Goal: Book appointment/travel/reservation

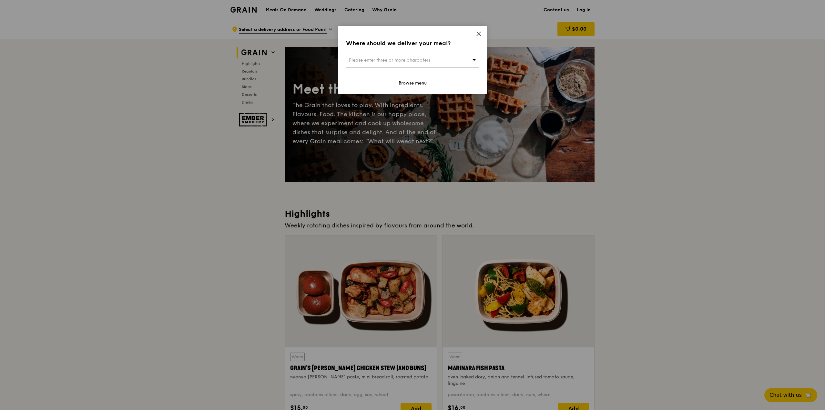
click at [441, 58] on div "Please enter three or more characters" at bounding box center [412, 60] width 133 height 15
click at [392, 60] on input "search" at bounding box center [412, 60] width 132 height 14
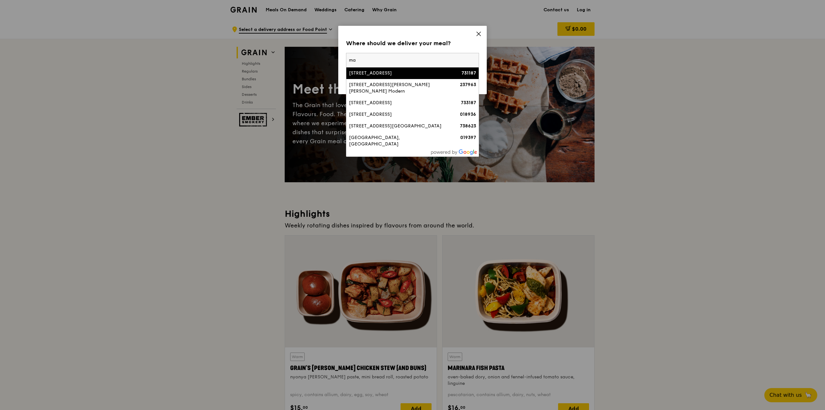
type input "m"
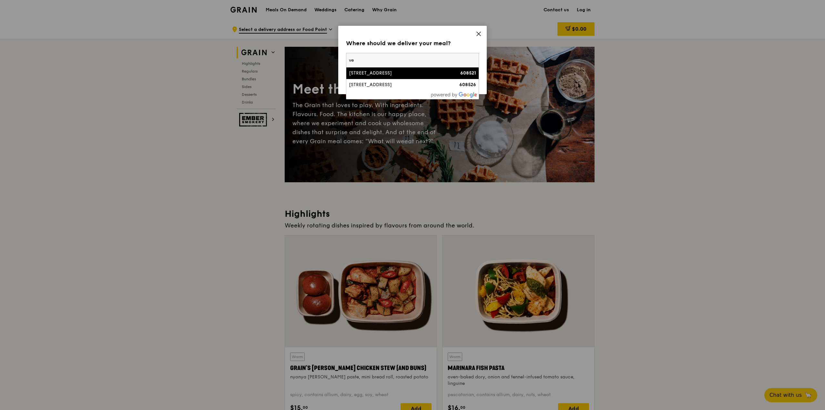
type input "v"
type input "GES"
click at [395, 77] on li "[GEOGRAPHIC_DATA]" at bounding box center [412, 73] width 132 height 12
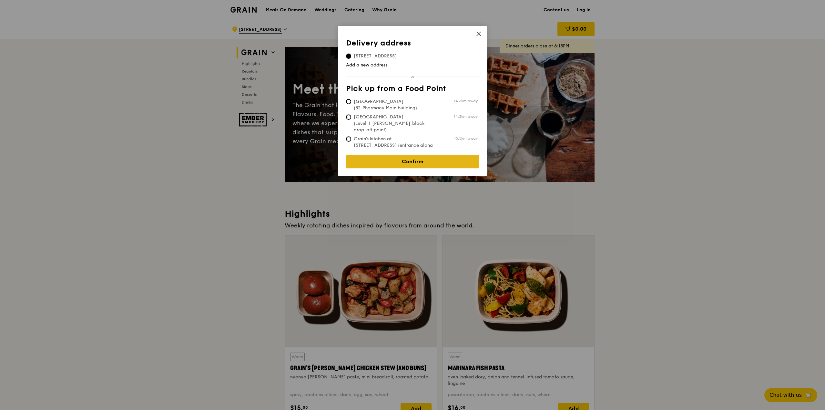
click at [413, 157] on link "Confirm" at bounding box center [412, 162] width 133 height 14
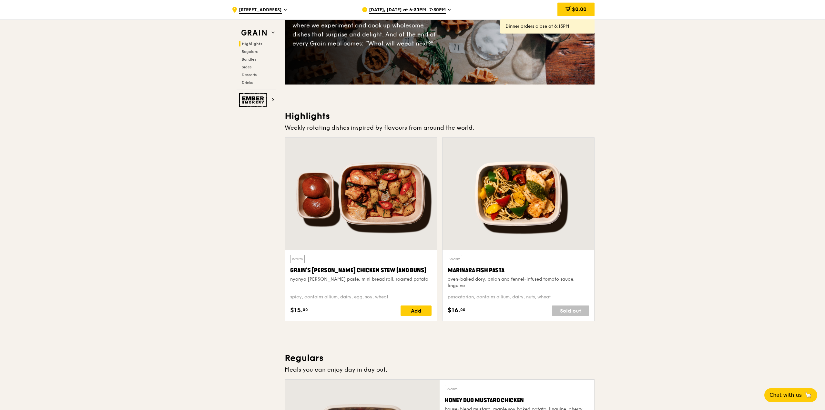
scroll to position [97, 0]
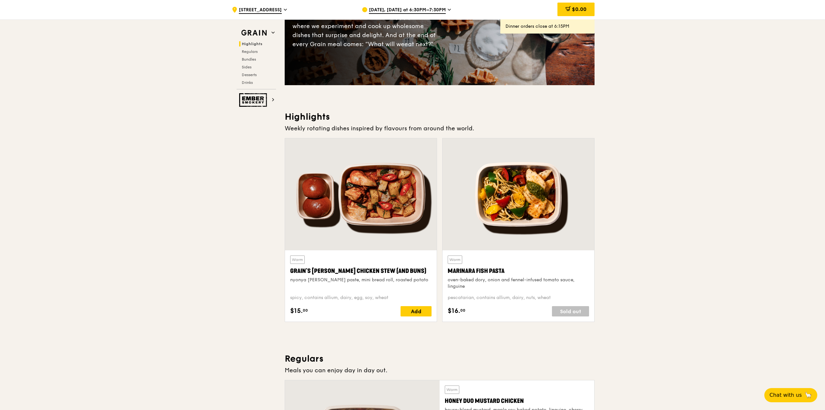
click at [443, 9] on div "[DATE], [DATE] at 6:30PM–7:30PM" at bounding box center [422, 9] width 120 height 19
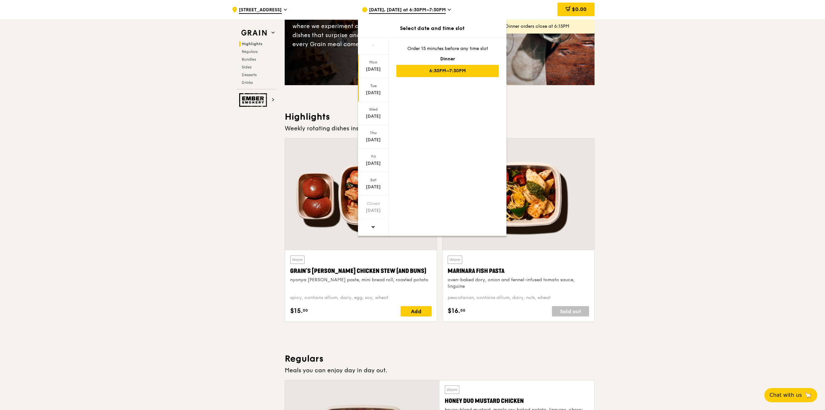
click at [376, 87] on div "Tue" at bounding box center [373, 85] width 29 height 5
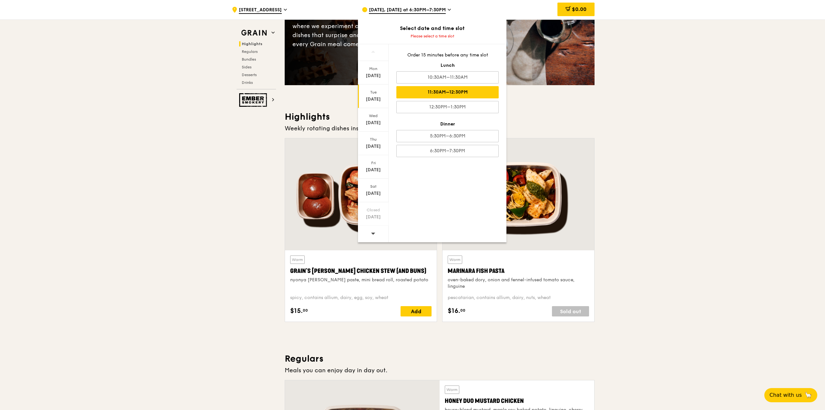
click at [459, 93] on div "11:30AM–12:30PM" at bounding box center [447, 92] width 102 height 12
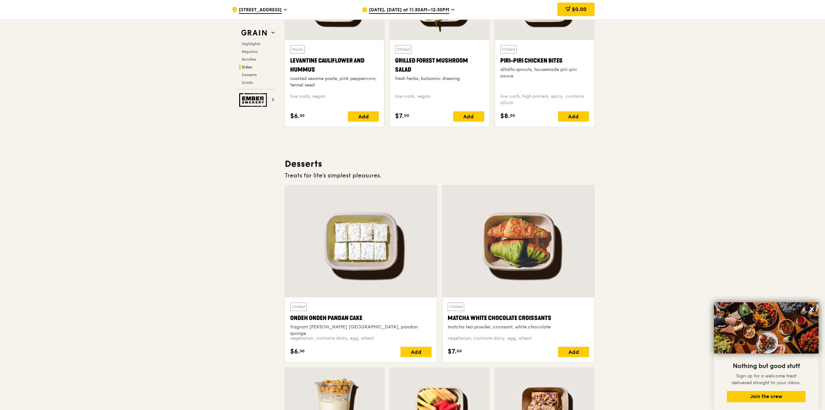
scroll to position [1711, 0]
